Goal: Information Seeking & Learning: Learn about a topic

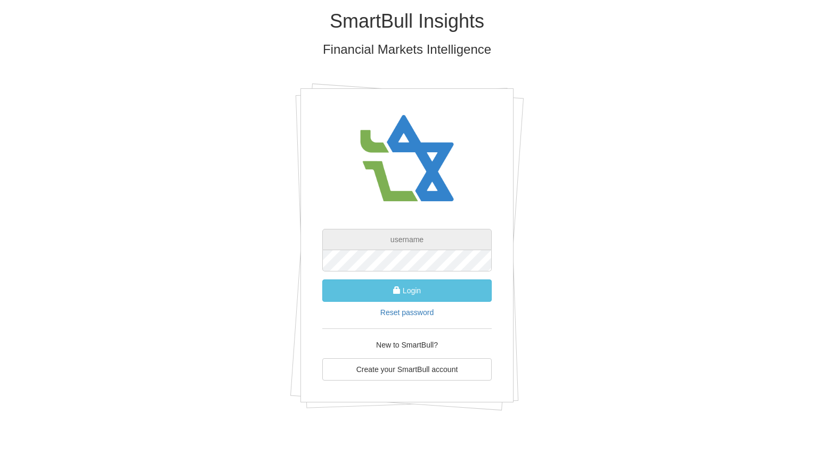
click at [405, 244] on input "text" at bounding box center [406, 239] width 169 height 21
type input "[EMAIL_ADDRESS][DOMAIN_NAME]"
click at [404, 290] on button "Login" at bounding box center [406, 291] width 169 height 22
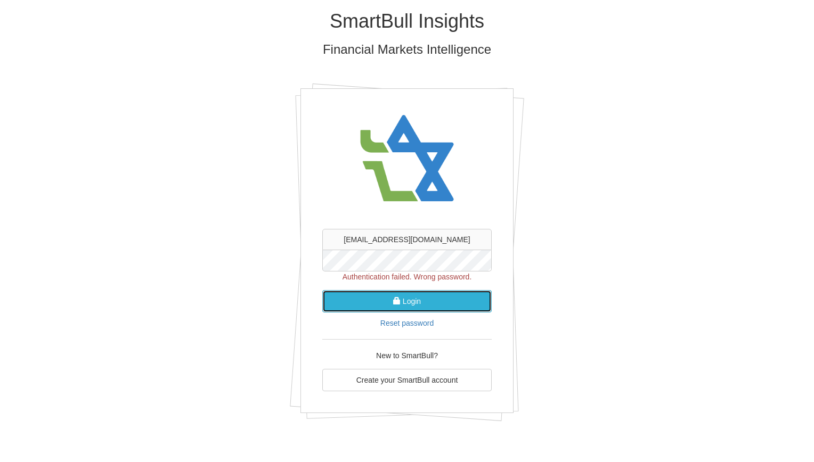
click at [423, 301] on button "Login" at bounding box center [406, 301] width 169 height 22
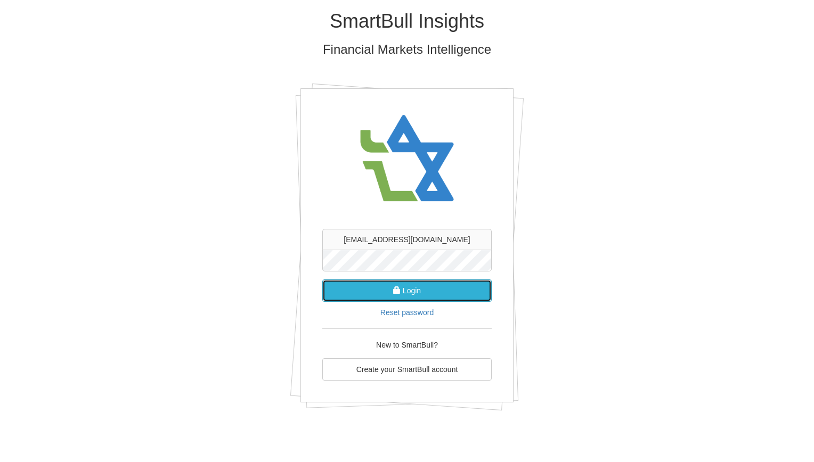
click at [412, 296] on button "Login" at bounding box center [406, 291] width 169 height 22
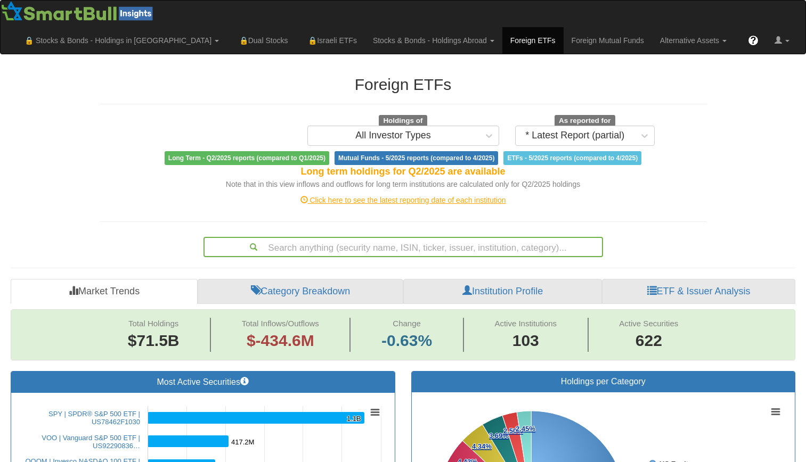
scroll to position [61, 0]
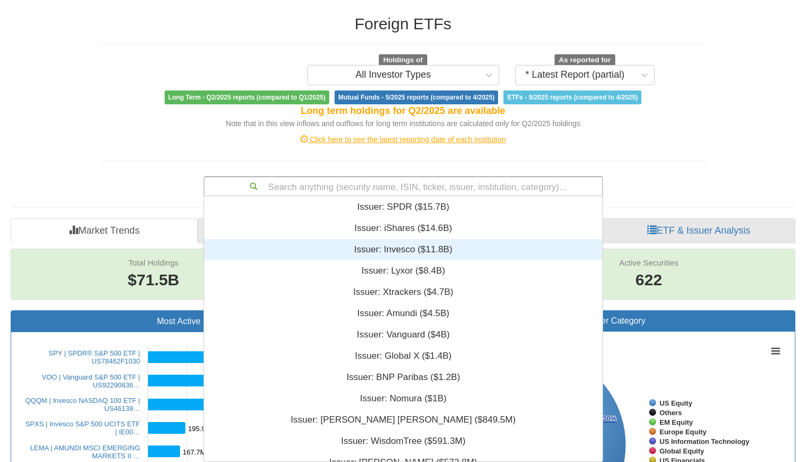
click at [449, 196] on div "Search anything (security name, ISIN, ticker, issuer, institution, category)...…" at bounding box center [402, 186] width 399 height 20
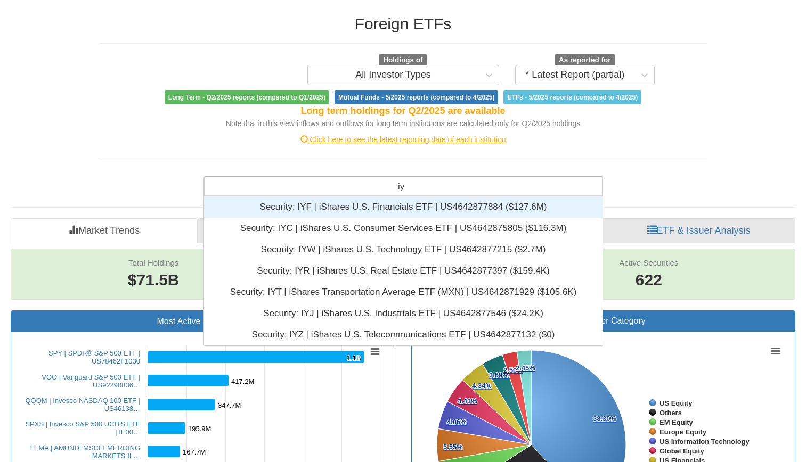
type input "iyc"
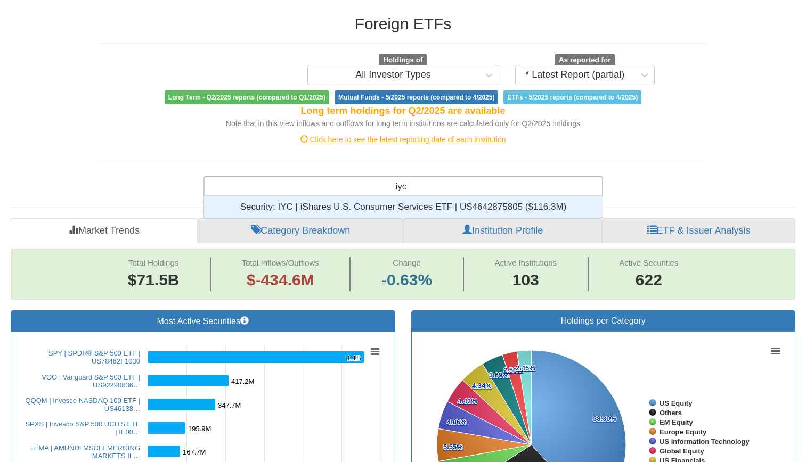
scroll to position [13, 390]
click at [452, 212] on div "Security: ‎IYC | iShares U.S. Consumer Services ETF | US4642875805 ‎($116.3M)‏" at bounding box center [403, 206] width 398 height 21
